Goal: Information Seeking & Learning: Learn about a topic

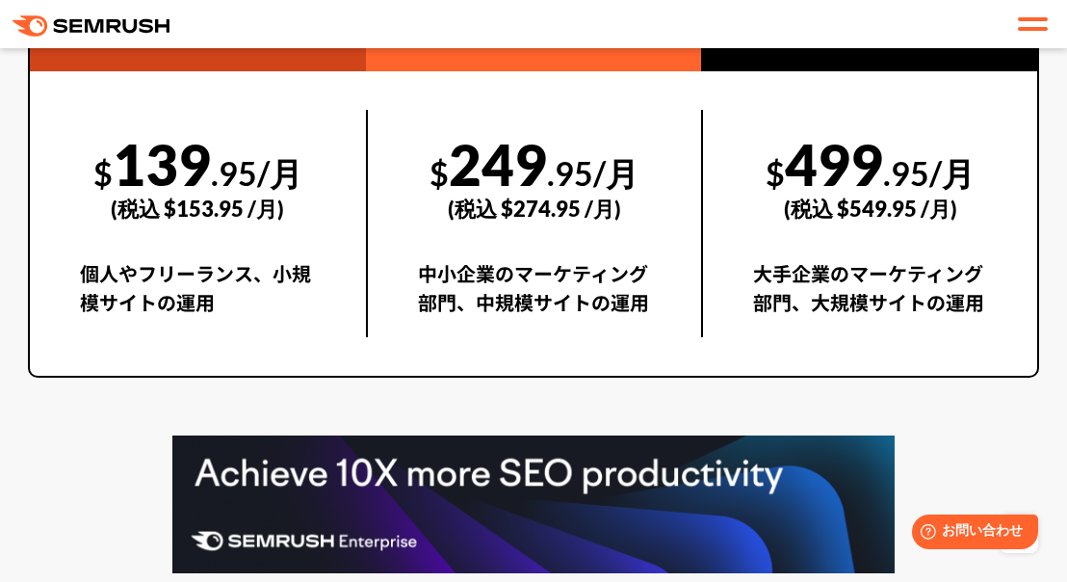
scroll to position [3947, 0]
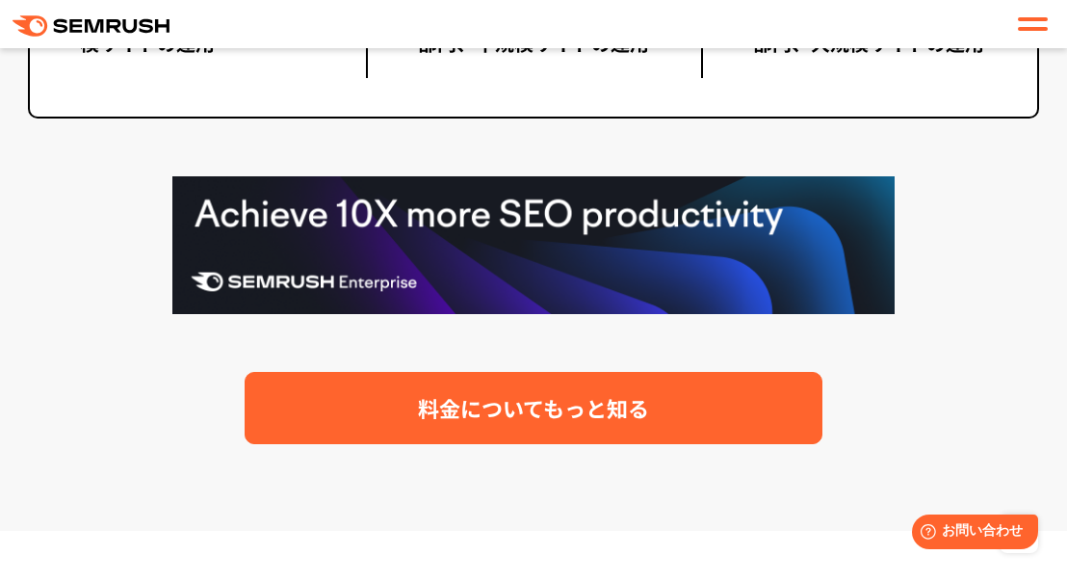
click at [541, 396] on span "料金についてもっと知る" at bounding box center [533, 408] width 231 height 34
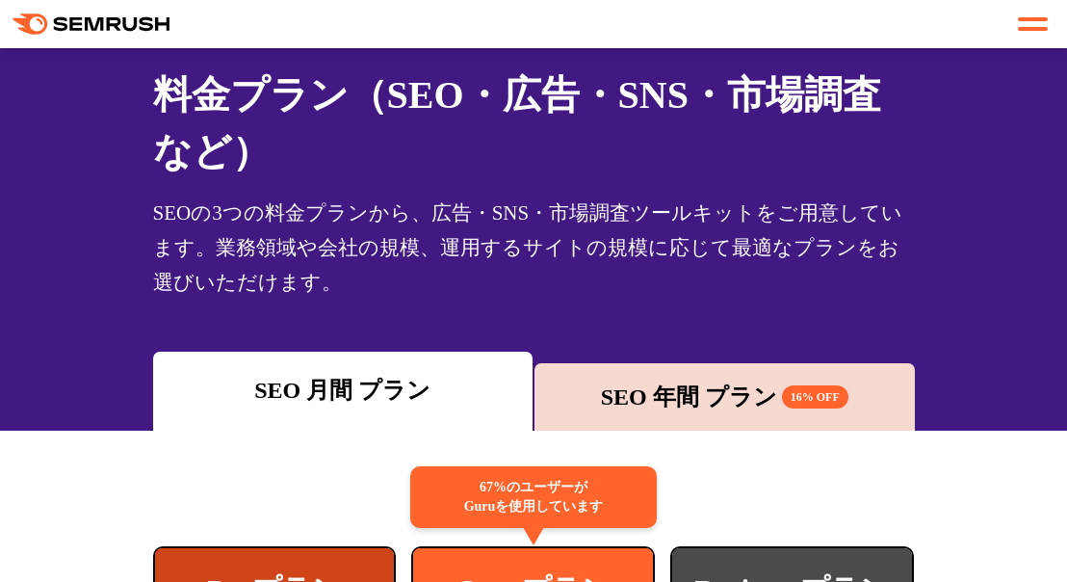
scroll to position [187, 0]
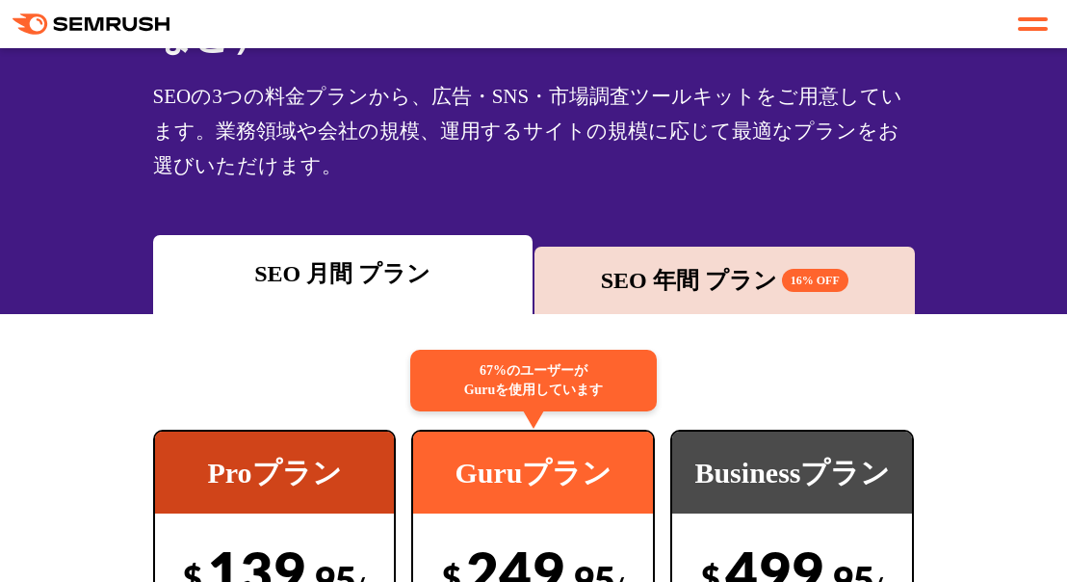
drag, startPoint x: 668, startPoint y: 312, endPoint x: 680, endPoint y: 220, distance: 93.1
click at [680, 246] on div "SEO 年間 プラン 16% OFF" at bounding box center [724, 279] width 380 height 67
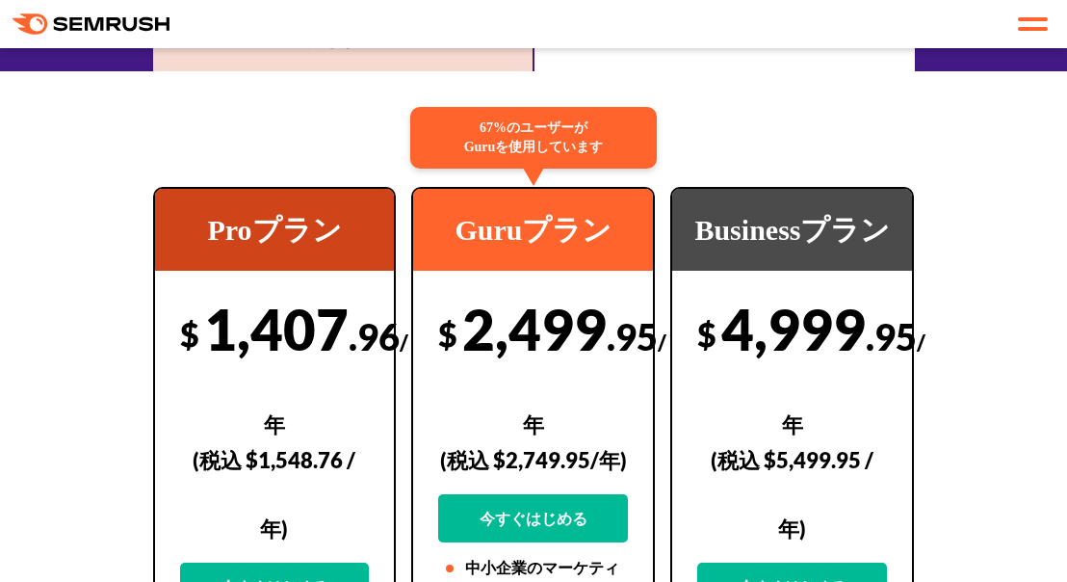
scroll to position [467, 0]
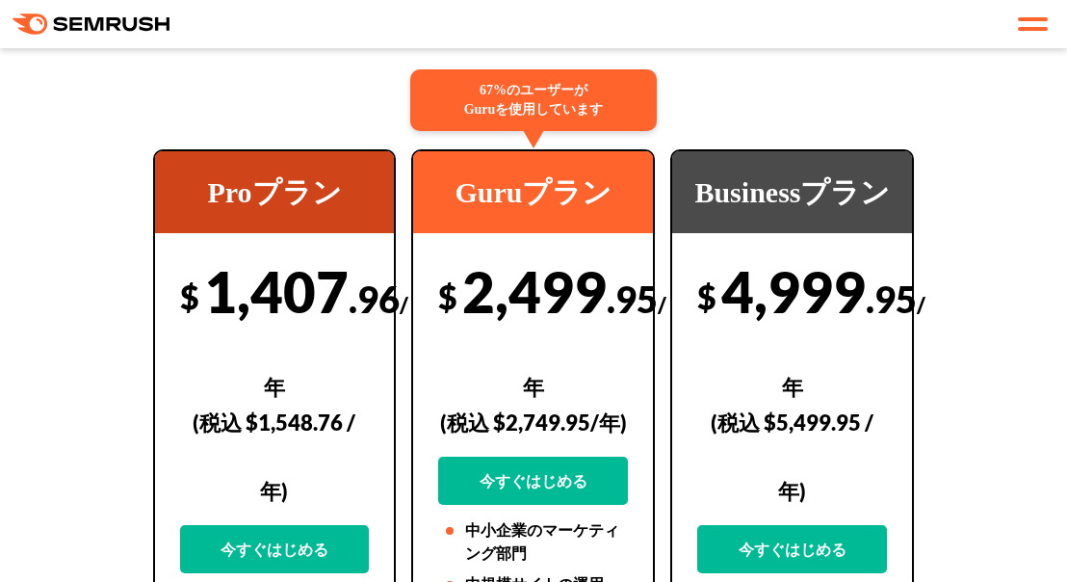
drag, startPoint x: 449, startPoint y: 330, endPoint x: 613, endPoint y: 325, distance: 164.7
click at [613, 388] on div "(税込 $2,749.95/年)" at bounding box center [533, 422] width 190 height 68
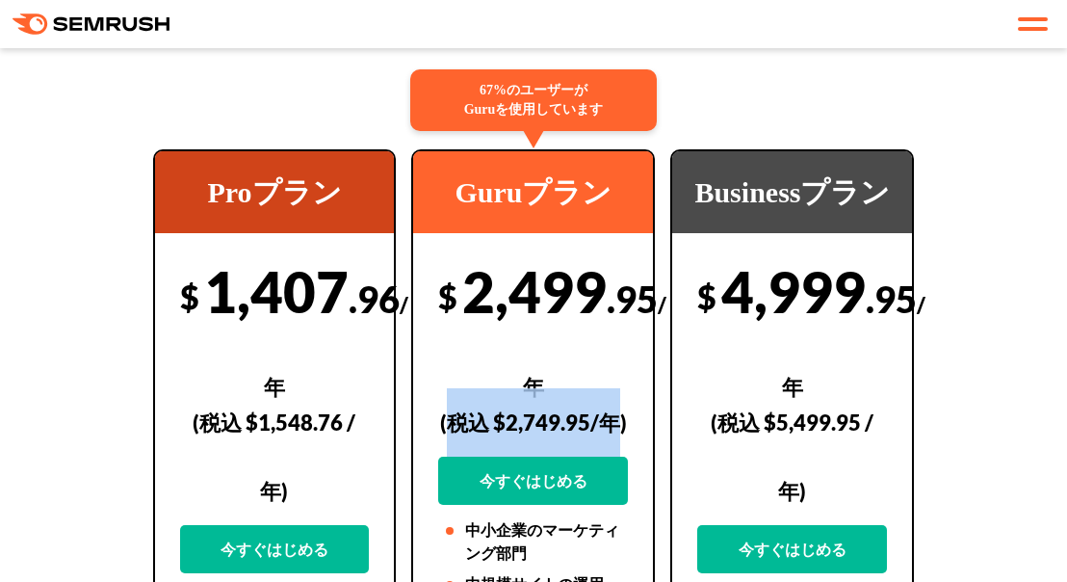
copy div "税込 $2,749.95/年"
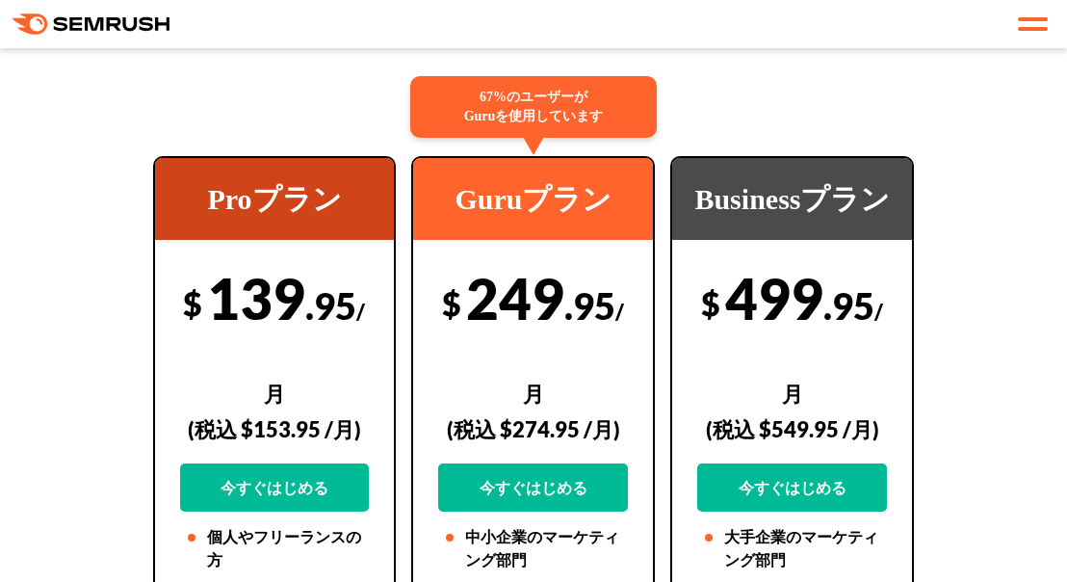
scroll to position [467, 0]
